Goal: Task Accomplishment & Management: Use online tool/utility

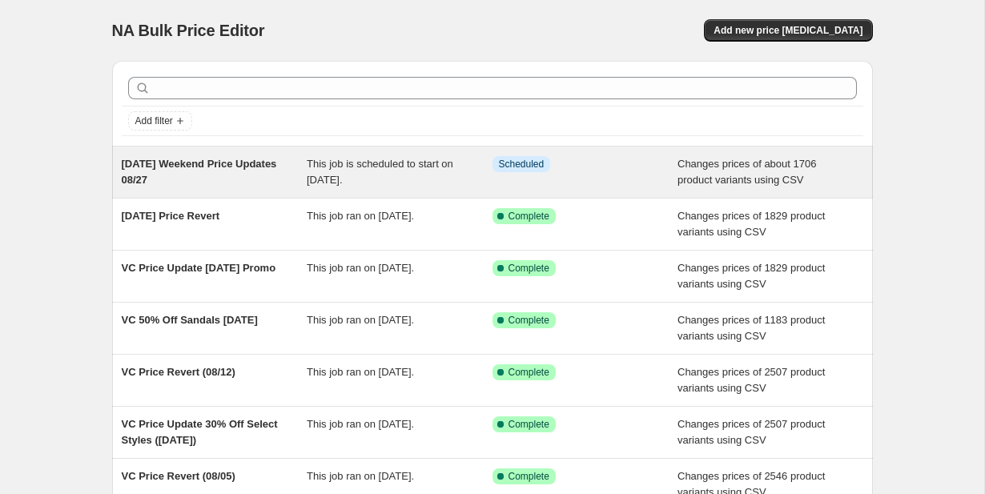
click at [279, 189] on div "[DATE] Weekend Price Updates 08/27 This job is scheduled to start on [DATE]. In…" at bounding box center [492, 172] width 761 height 51
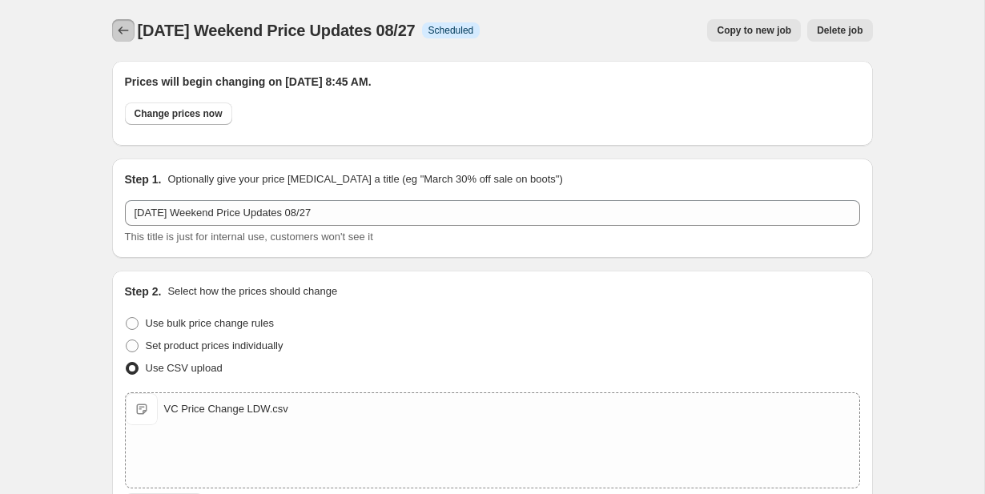
click at [122, 26] on icon "Price change jobs" at bounding box center [123, 30] width 16 height 16
